Goal: Information Seeking & Learning: Learn about a topic

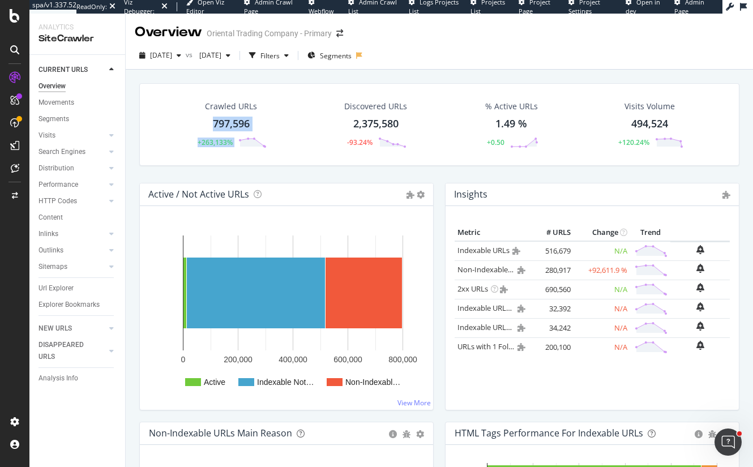
drag, startPoint x: 262, startPoint y: 127, endPoint x: 207, endPoint y: 130, distance: 55.5
click at [207, 130] on div "Crawled URLs 797,596 +263,133%" at bounding box center [231, 124] width 94 height 59
